Goal: Information Seeking & Learning: Check status

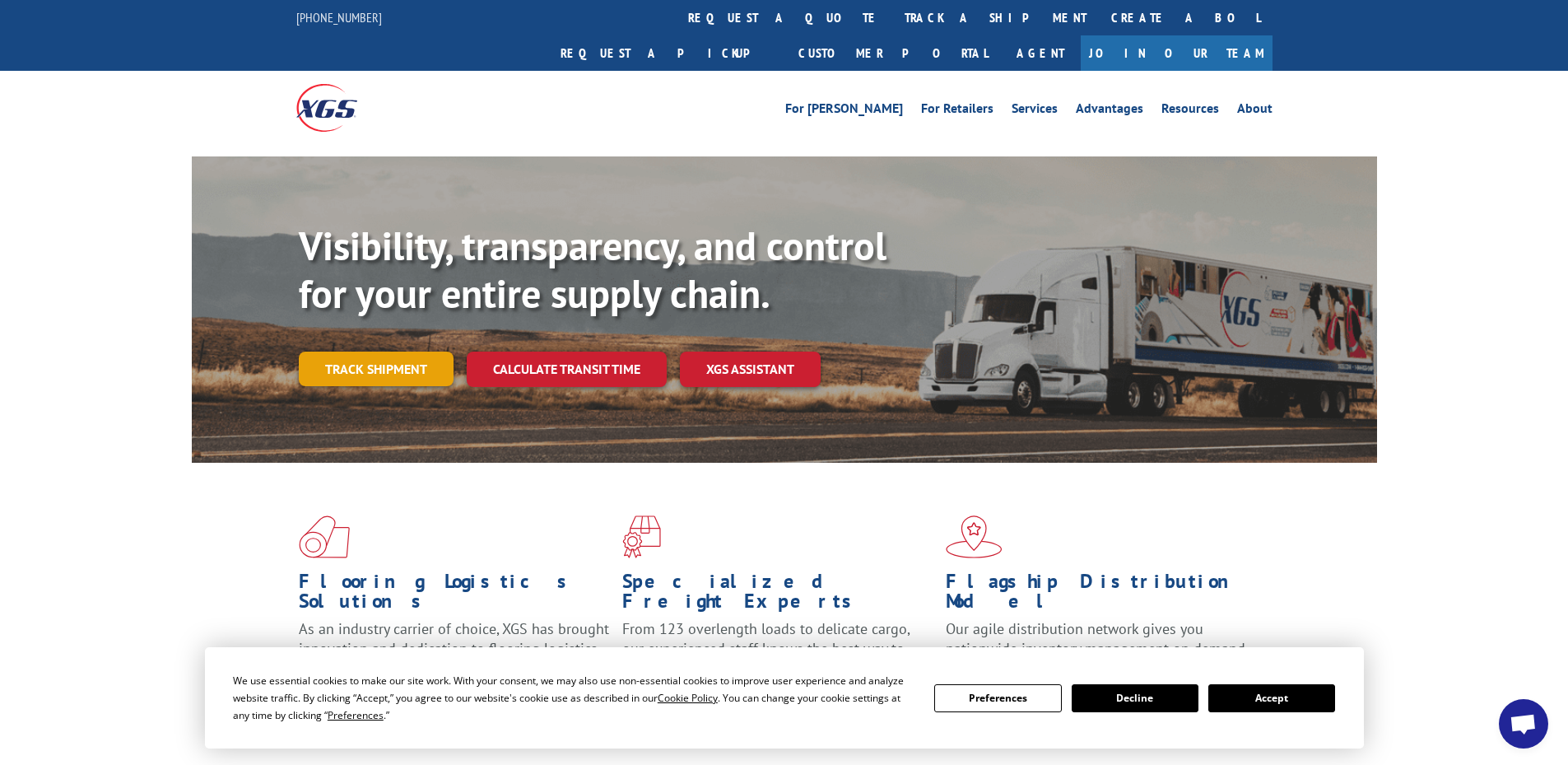
click at [385, 351] on link "Track shipment" at bounding box center [376, 369] width 155 height 35
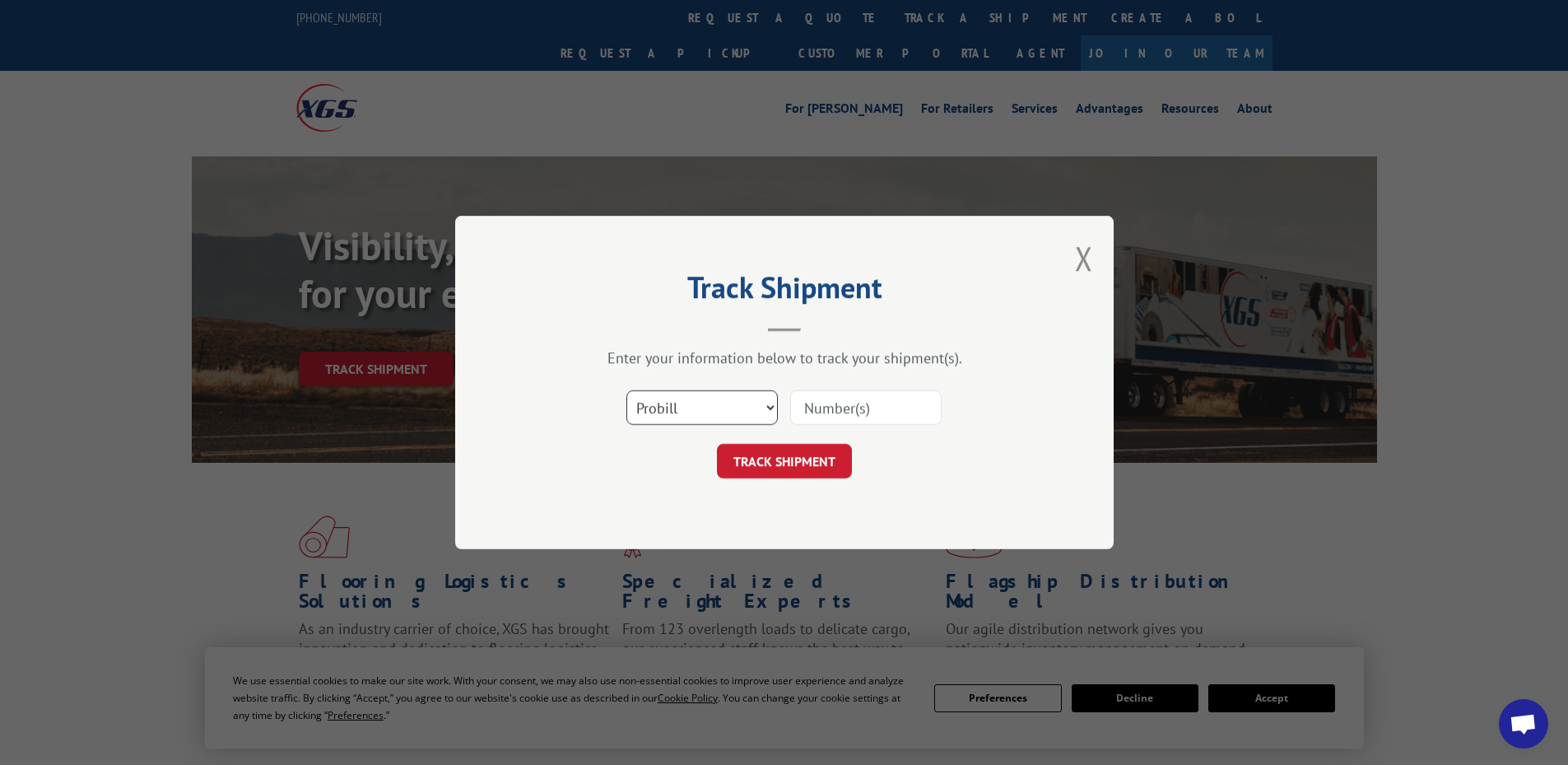
click at [720, 417] on select "Select category... Probill BOL PO" at bounding box center [701, 408] width 151 height 35
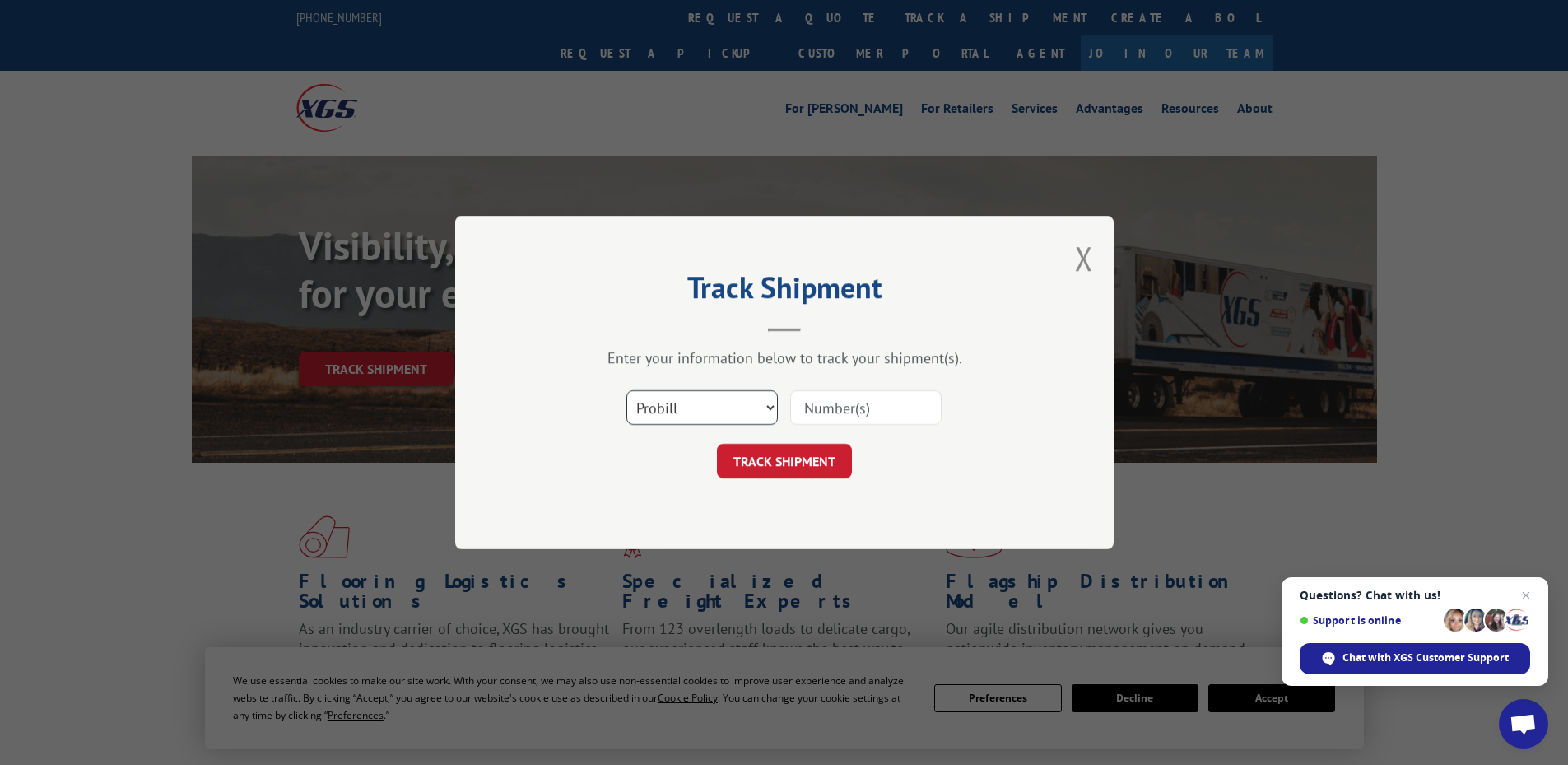
select select "bol"
click at [626, 391] on select "Select category... Probill BOL PO" at bounding box center [701, 408] width 151 height 35
click at [873, 414] on input at bounding box center [866, 408] width 151 height 35
paste input "6016761"
type input "6016761"
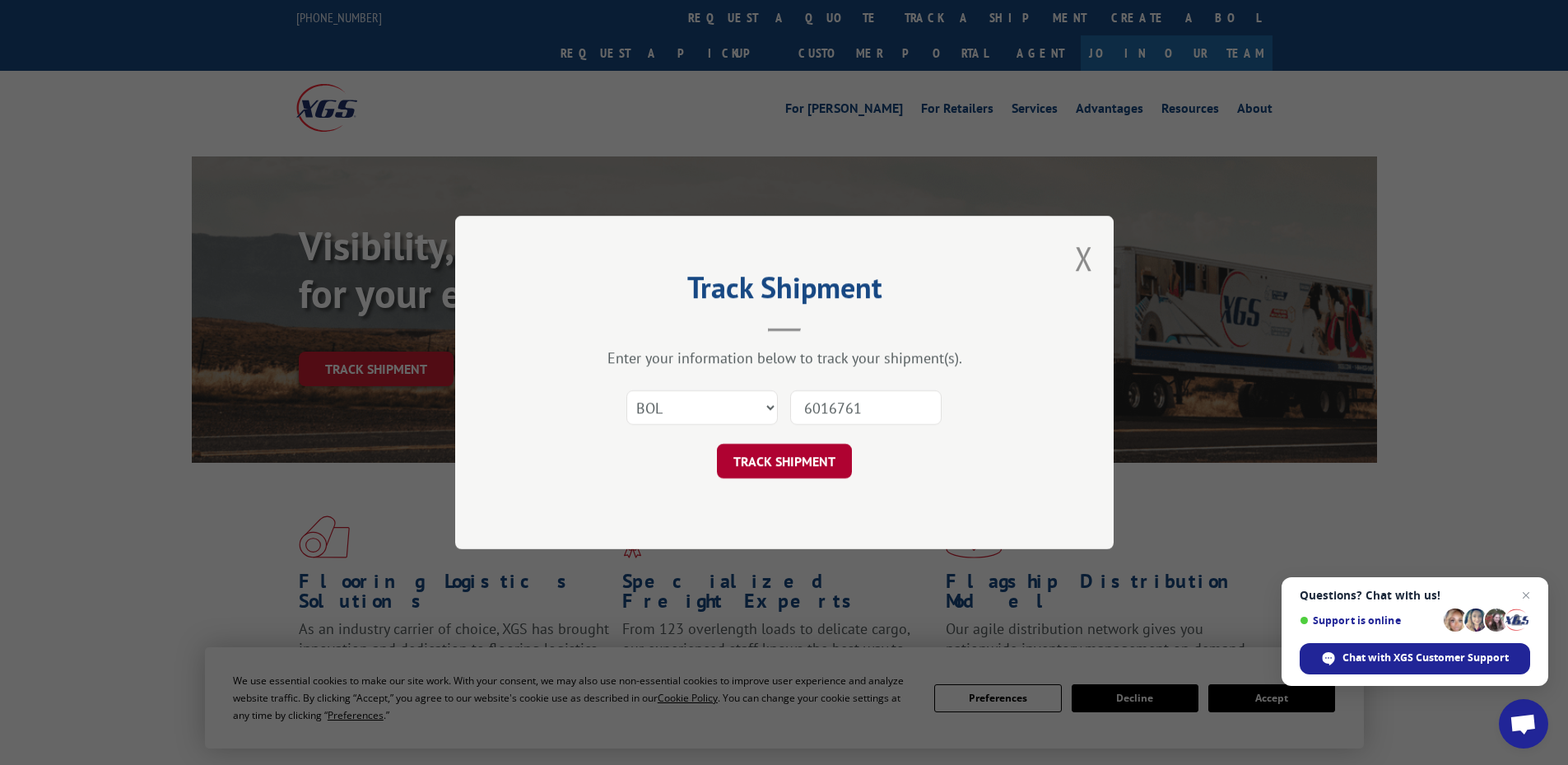
click at [792, 458] on button "TRACK SHIPMENT" at bounding box center [784, 461] width 135 height 35
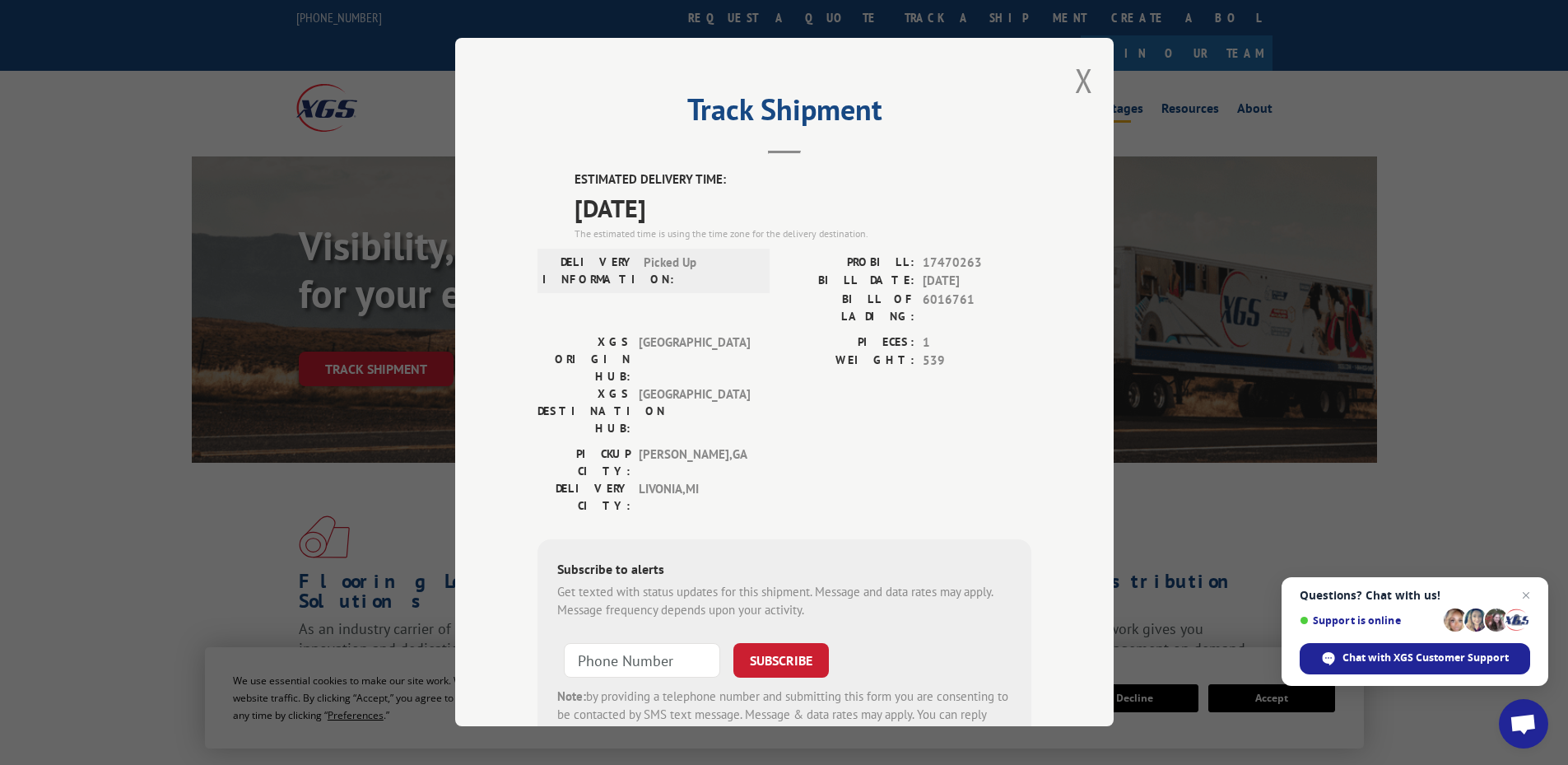
click at [1084, 76] on button "Close modal" at bounding box center [1084, 80] width 18 height 43
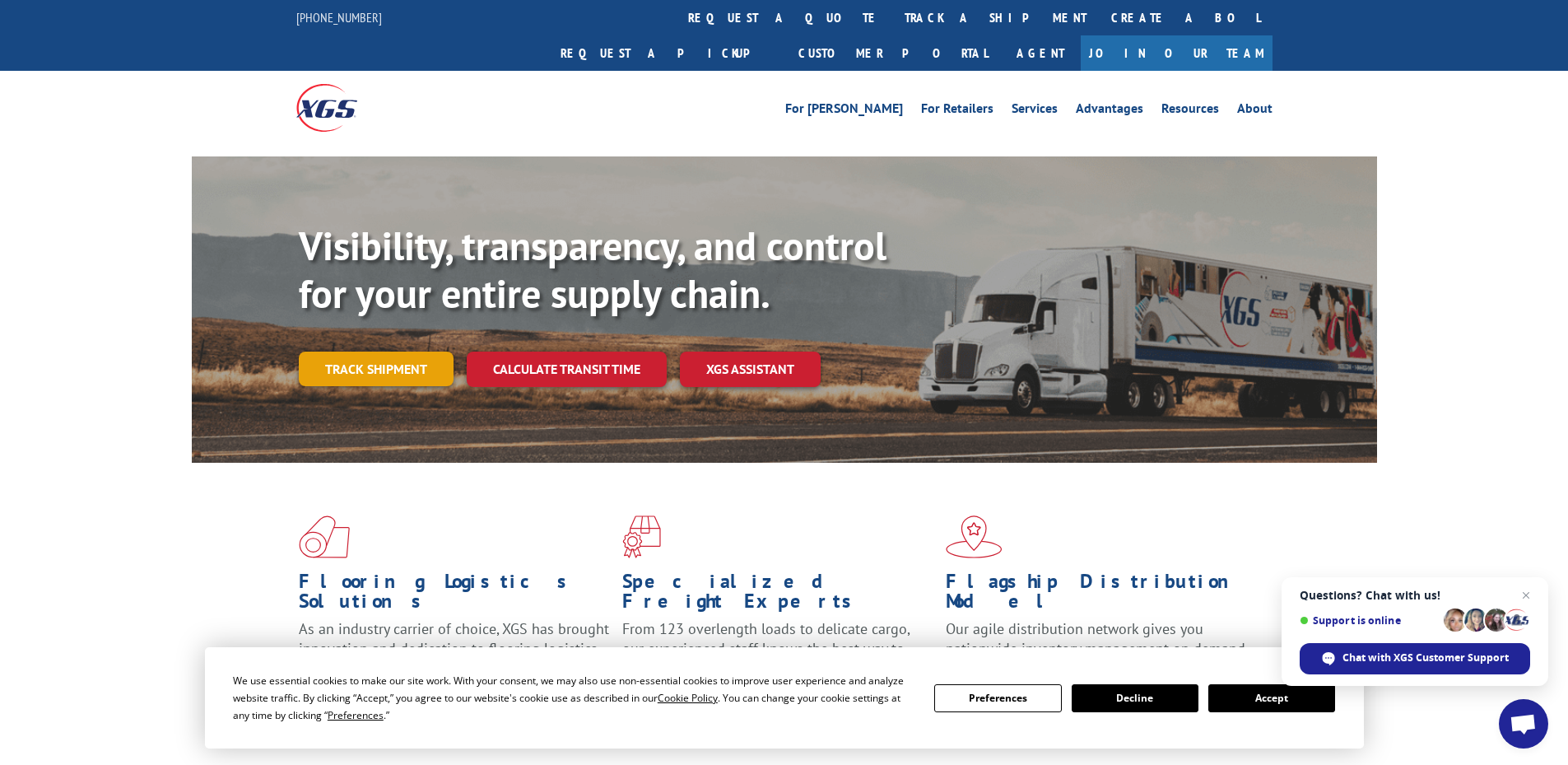
click at [336, 351] on link "Track shipment" at bounding box center [376, 369] width 155 height 35
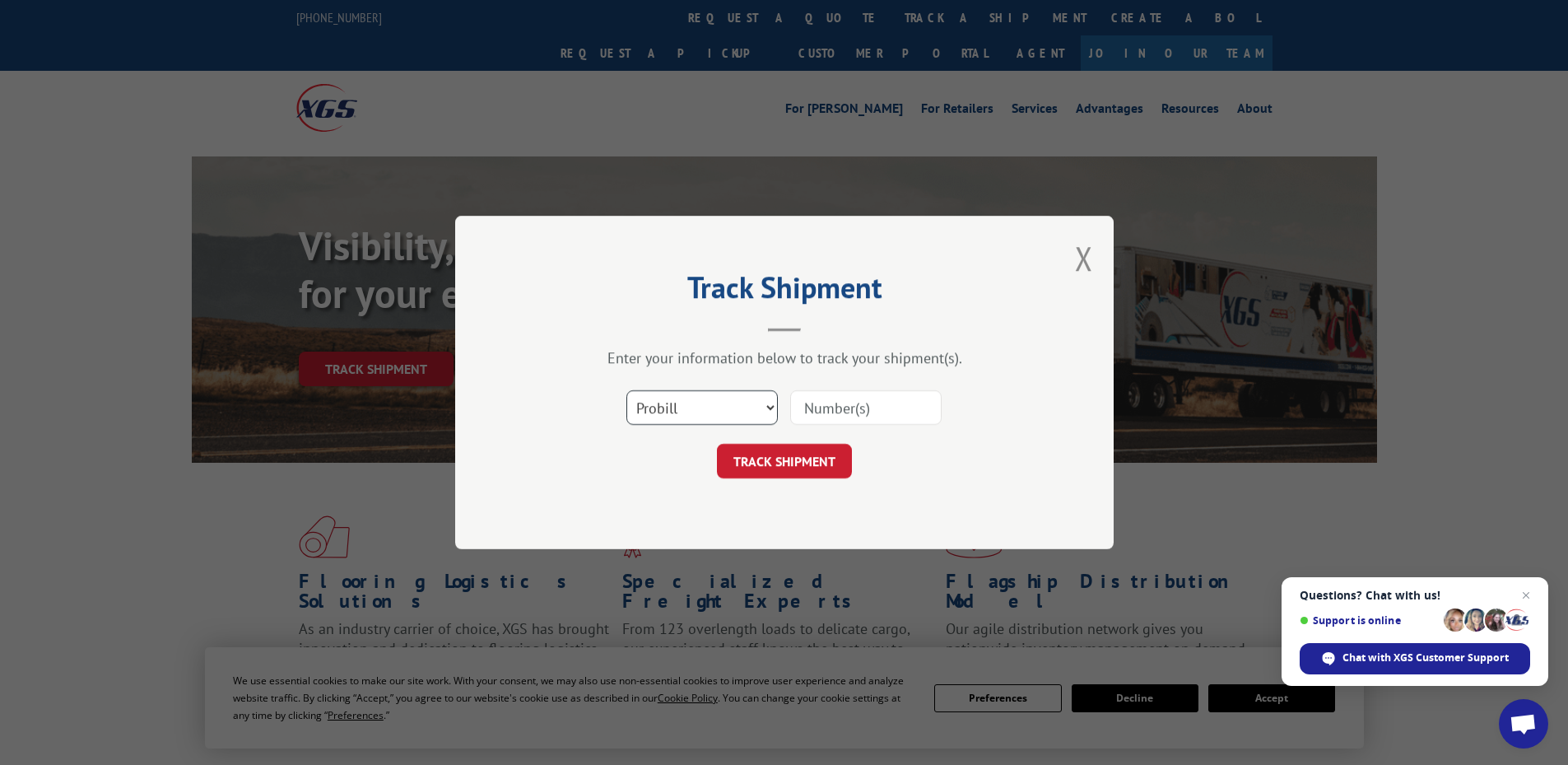
click at [678, 409] on select "Select category... Probill BOL PO" at bounding box center [701, 408] width 151 height 35
select select "bol"
click at [626, 391] on select "Select category... Probill BOL PO" at bounding box center [701, 408] width 151 height 35
click at [837, 403] on input at bounding box center [866, 408] width 151 height 35
paste input "6016581"
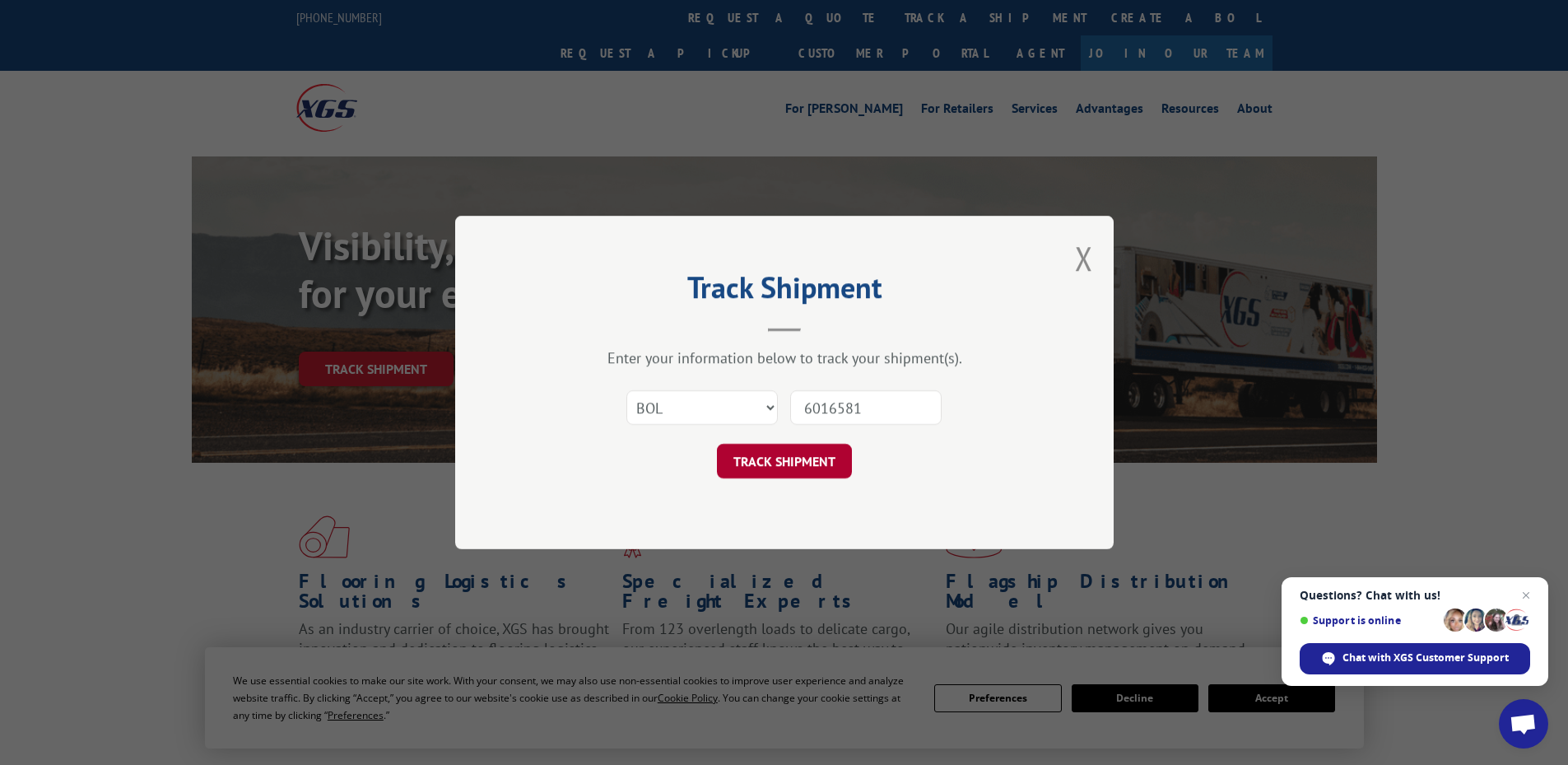
type input "6016581"
click at [814, 462] on button "TRACK SHIPMENT" at bounding box center [784, 461] width 135 height 35
